Goal: Find specific page/section: Find specific page/section

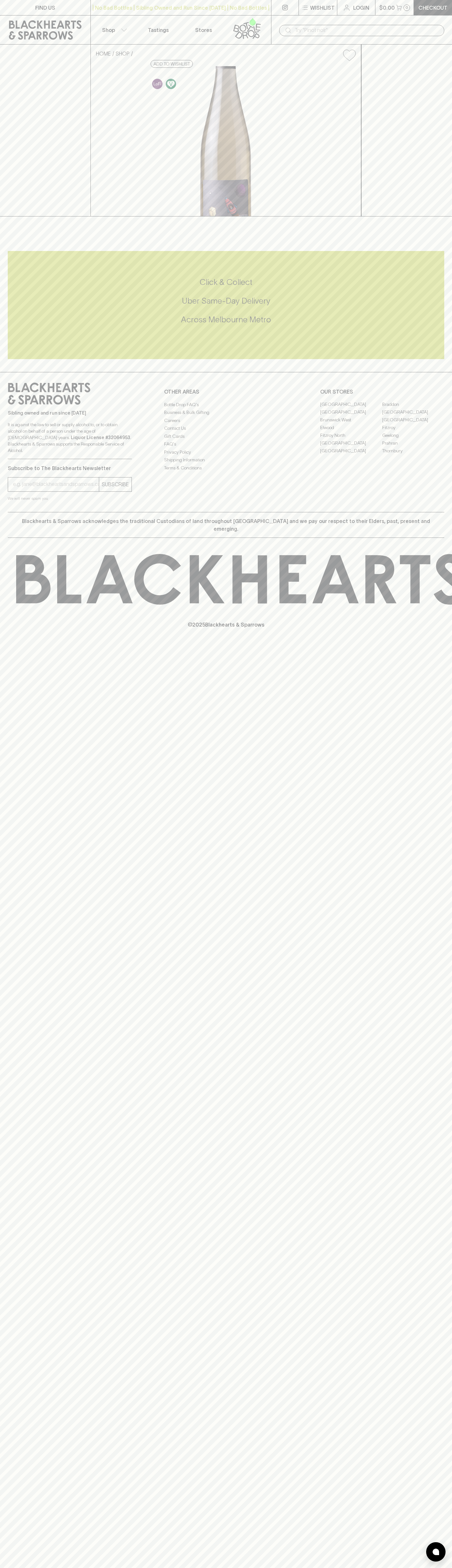
click at [141, 13] on div "| No Bad Bottles | Sibling Owned and Run Since [DATE] | No Bad Bottles | Siblin…" at bounding box center [180, 7] width 181 height 15
click at [440, 1567] on html "FIND US | No Bad Bottles | Sibling Owned and Run Since [DATE] | No Bad Bottles …" at bounding box center [226, 784] width 452 height 1568
click at [206, 1567] on html "FIND US | No Bad Bottles | Sibling Owned and Run Since [DATE] | No Bad Bottles …" at bounding box center [226, 784] width 452 height 1568
click at [1, 1137] on div "FIND US | No Bad Bottles | Sibling Owned and Run Since [DATE] | No Bad Bottles …" at bounding box center [226, 784] width 452 height 1568
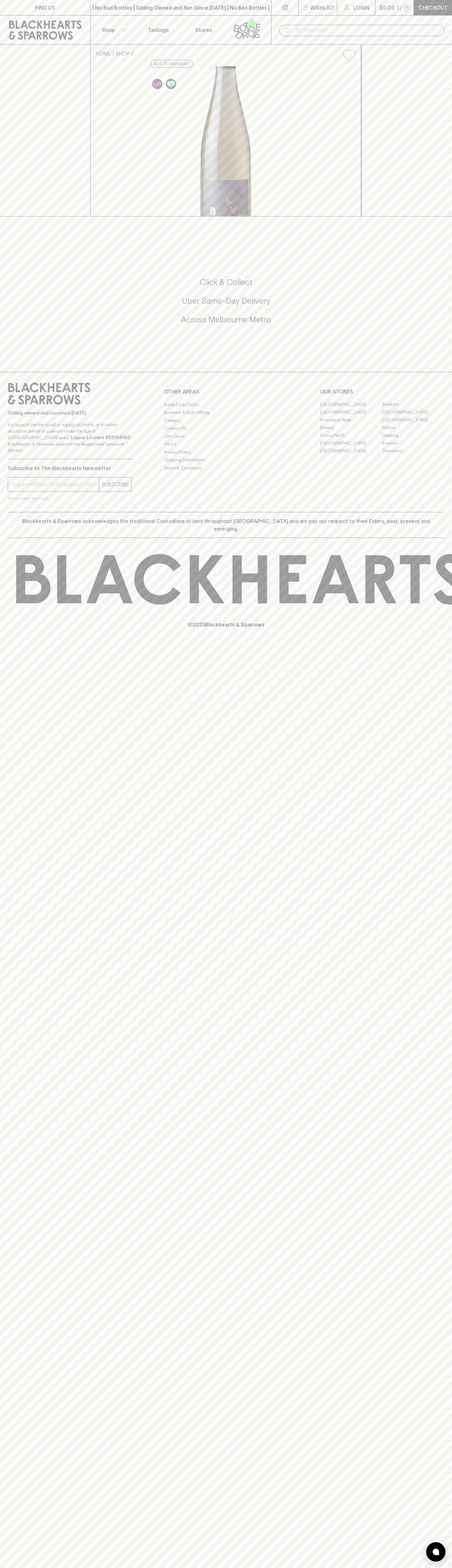
click at [351, 439] on link "Fitzroy North" at bounding box center [351, 435] width 62 height 8
